Goal: Find specific page/section

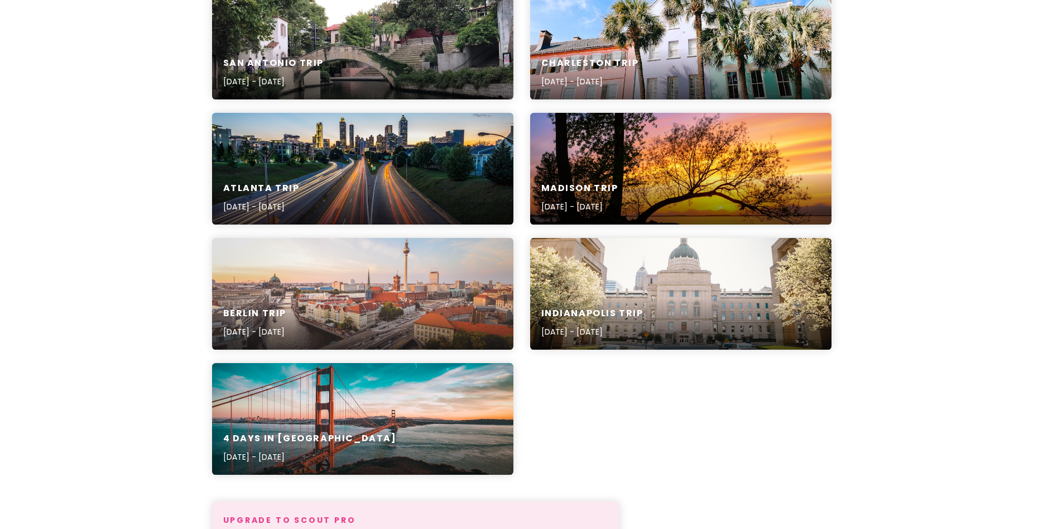
scroll to position [448, 0]
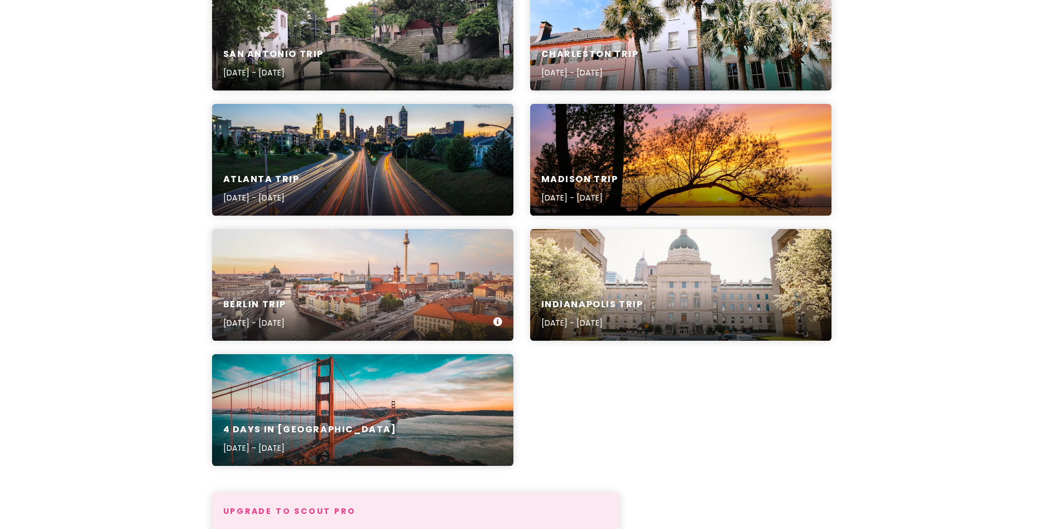
click at [267, 303] on h6 "Berlin Trip" at bounding box center [255, 305] width 64 height 12
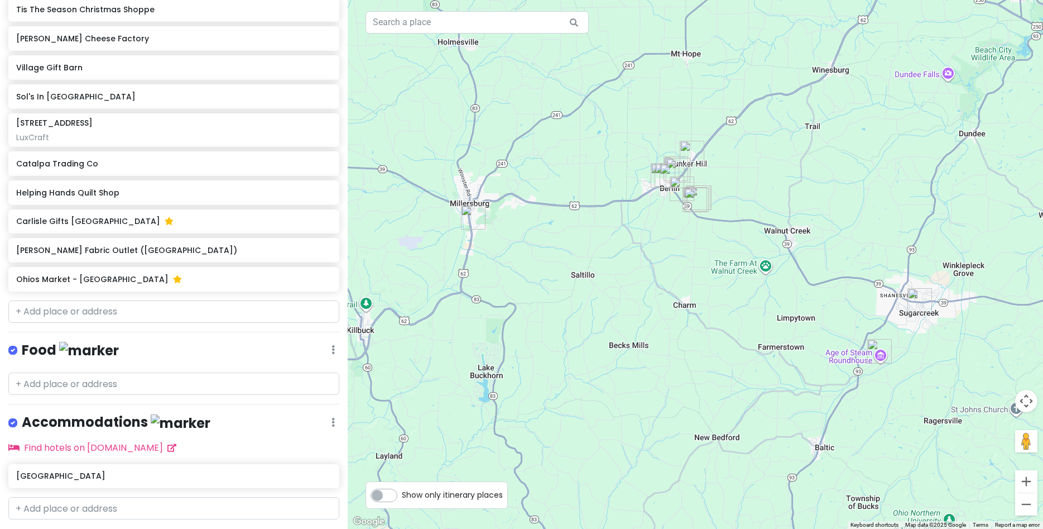
scroll to position [593, 0]
click at [70, 253] on h6 "[PERSON_NAME] Fabric Outlet ([GEOGRAPHIC_DATA])" at bounding box center [169, 249] width 307 height 10
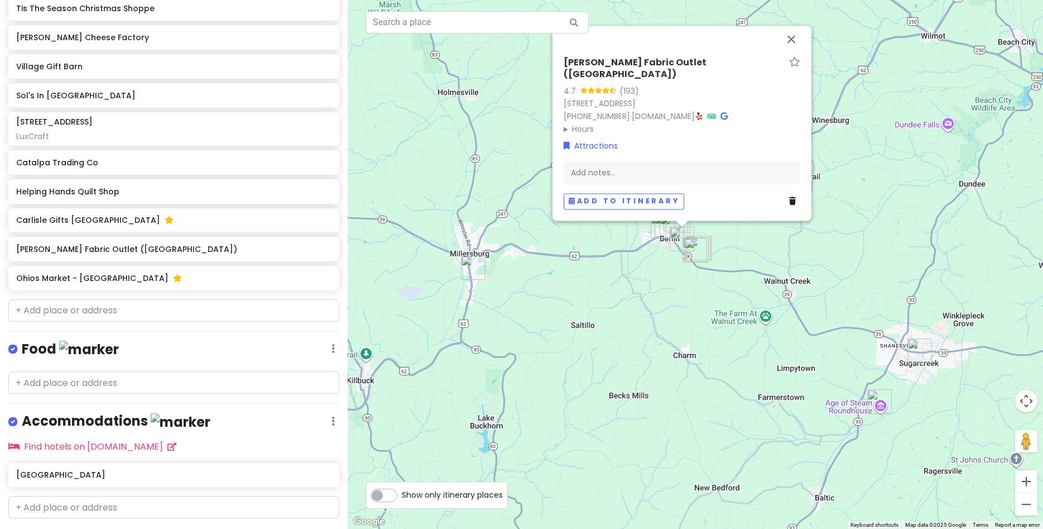
click at [660, 71] on h6 "[PERSON_NAME] Fabric Outlet ([GEOGRAPHIC_DATA])" at bounding box center [674, 68] width 221 height 23
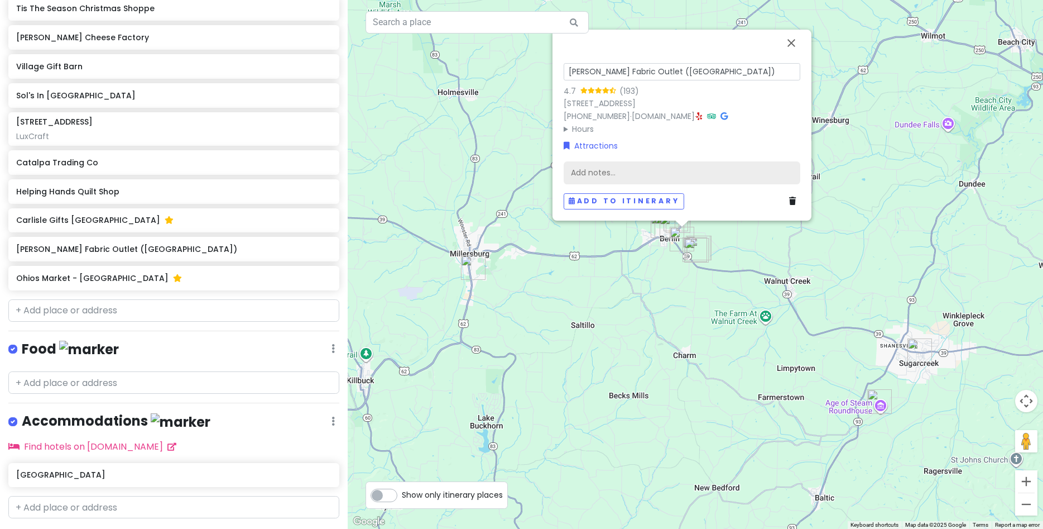
click at [765, 162] on div "Add notes..." at bounding box center [682, 172] width 237 height 23
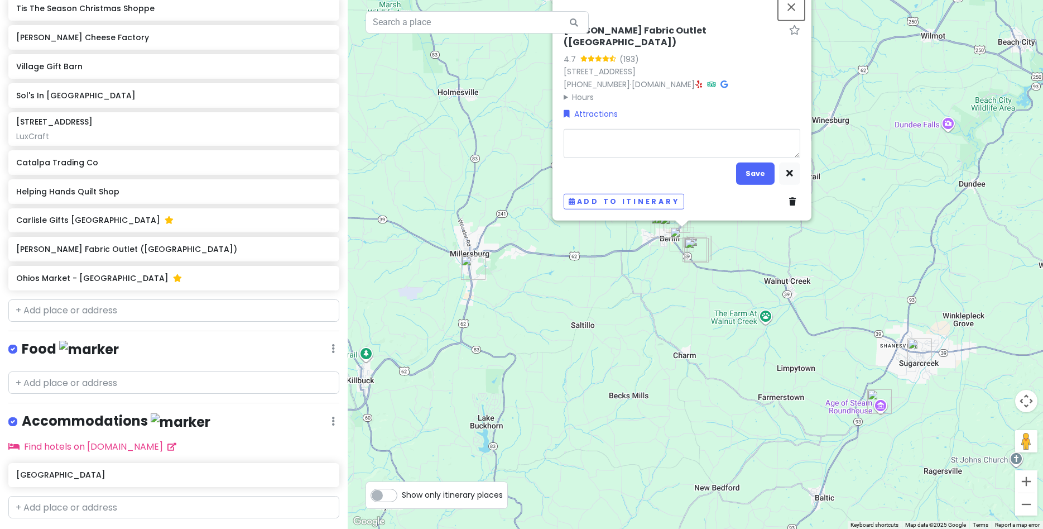
click at [792, 12] on div "[PERSON_NAME] Fabric Outlet ([GEOGRAPHIC_DATA]) 4.7 (193) [STREET_ADDRESS] [PHO…" at bounding box center [696, 264] width 696 height 529
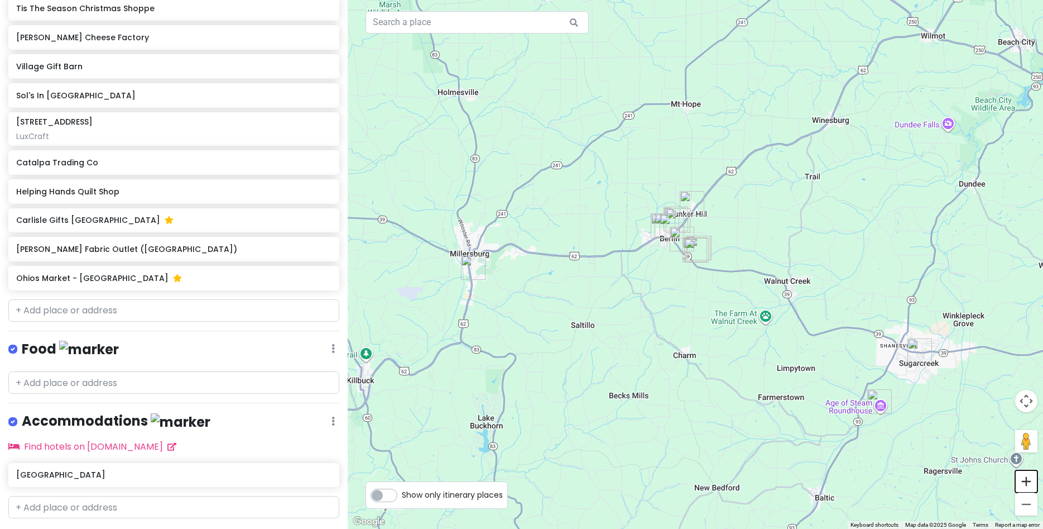
click at [1028, 483] on button "Zoom in" at bounding box center [1026, 481] width 22 height 22
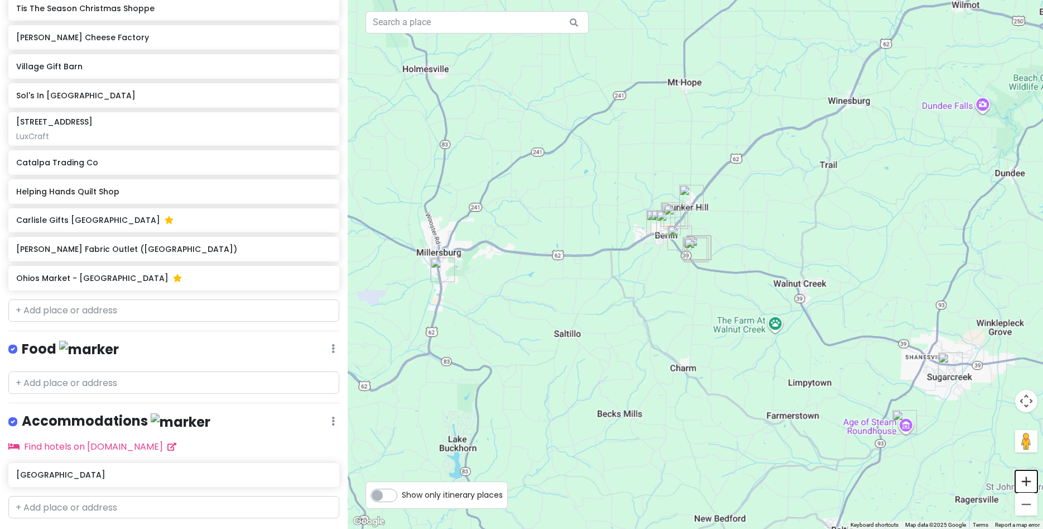
click at [1028, 483] on button "Zoom in" at bounding box center [1026, 481] width 22 height 22
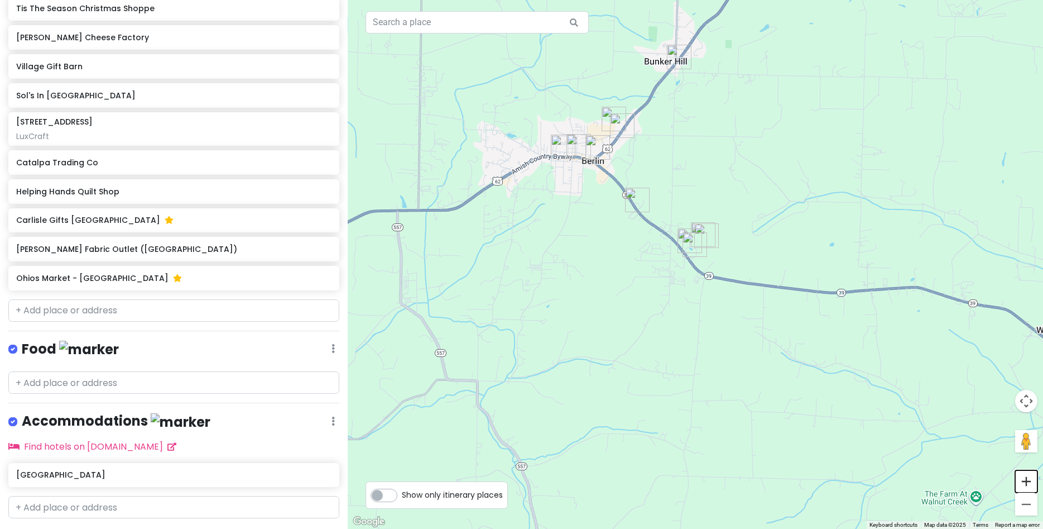
click at [1028, 483] on button "Zoom in" at bounding box center [1026, 481] width 22 height 22
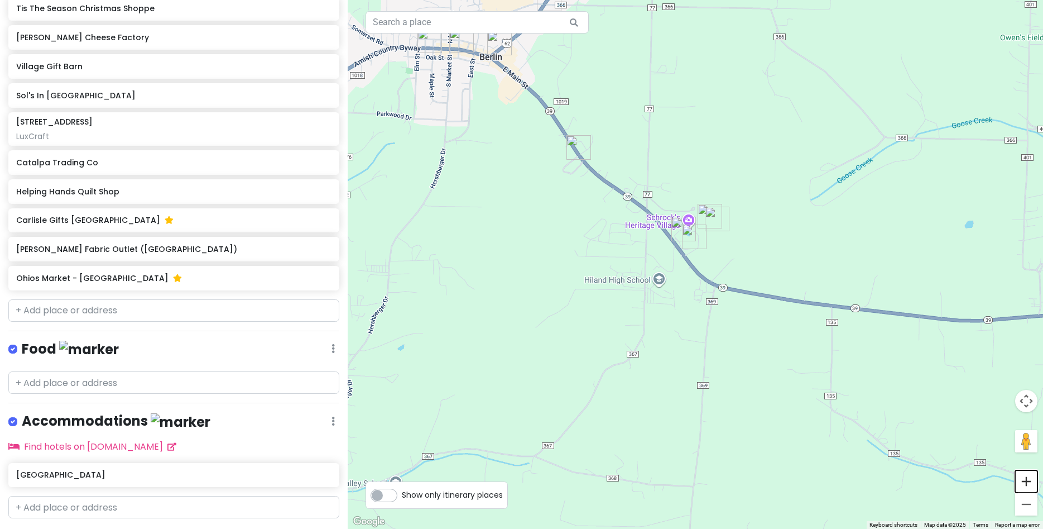
click at [1029, 486] on button "Zoom in" at bounding box center [1026, 481] width 22 height 22
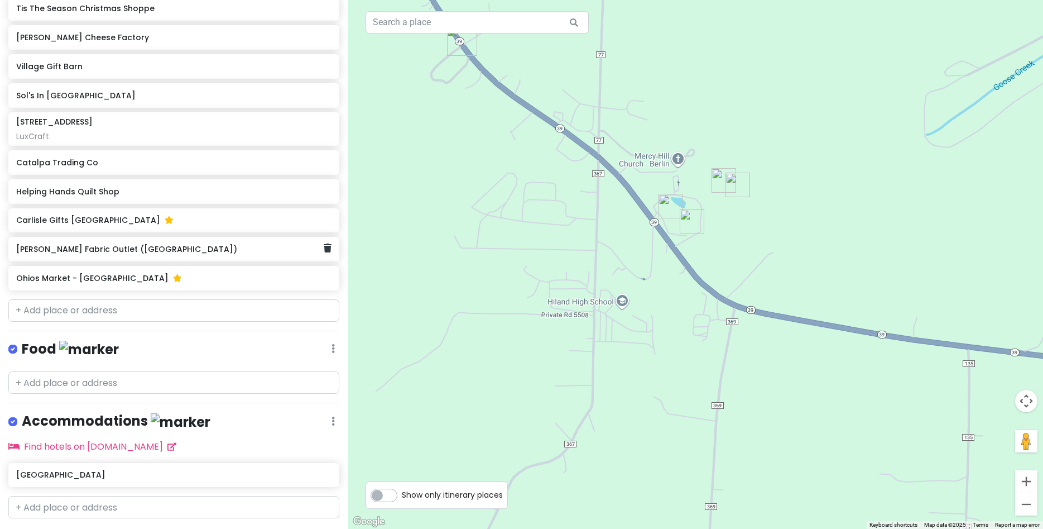
click at [70, 253] on h6 "[PERSON_NAME] Fabric Outlet ([GEOGRAPHIC_DATA])" at bounding box center [169, 249] width 307 height 10
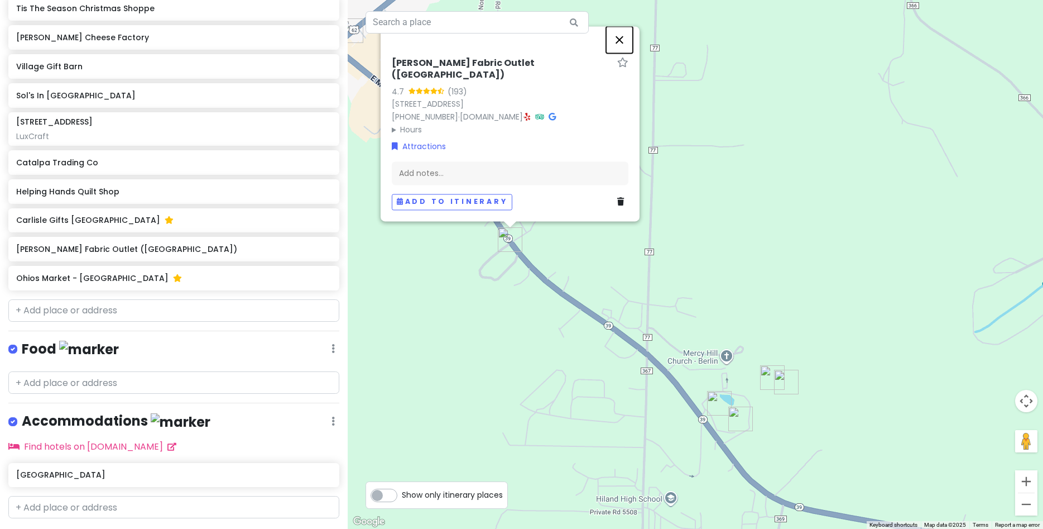
click at [619, 53] on button "Close" at bounding box center [619, 39] width 27 height 27
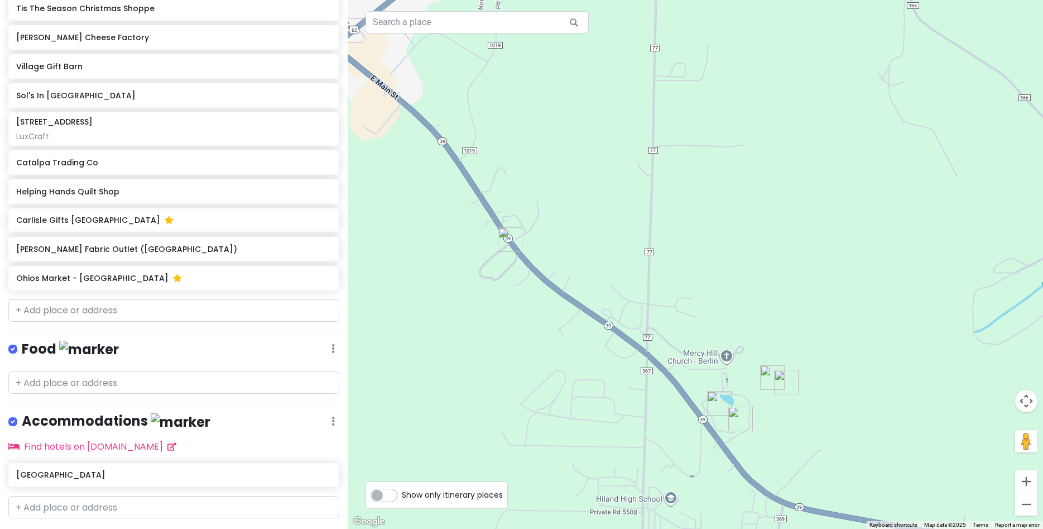
click at [510, 232] on img "Zinck's Fabric Outlet (Berlin)" at bounding box center [510, 239] width 25 height 25
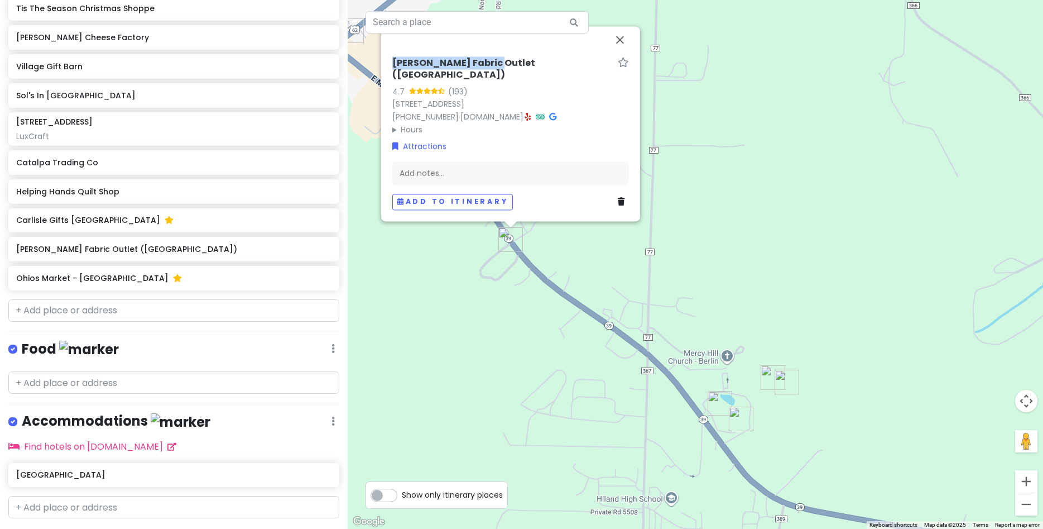
drag, startPoint x: 408, startPoint y: 72, endPoint x: 486, endPoint y: 72, distance: 78.7
click at [486, 72] on h6 "[PERSON_NAME] Fabric Outlet ([GEOGRAPHIC_DATA])" at bounding box center [502, 69] width 221 height 23
drag, startPoint x: 536, startPoint y: 72, endPoint x: 325, endPoint y: 85, distance: 211.4
click at [392, 81] on input "[PERSON_NAME] Fabric Outlet ([GEOGRAPHIC_DATA])" at bounding box center [510, 72] width 237 height 17
